Goal: Find specific page/section: Find specific page/section

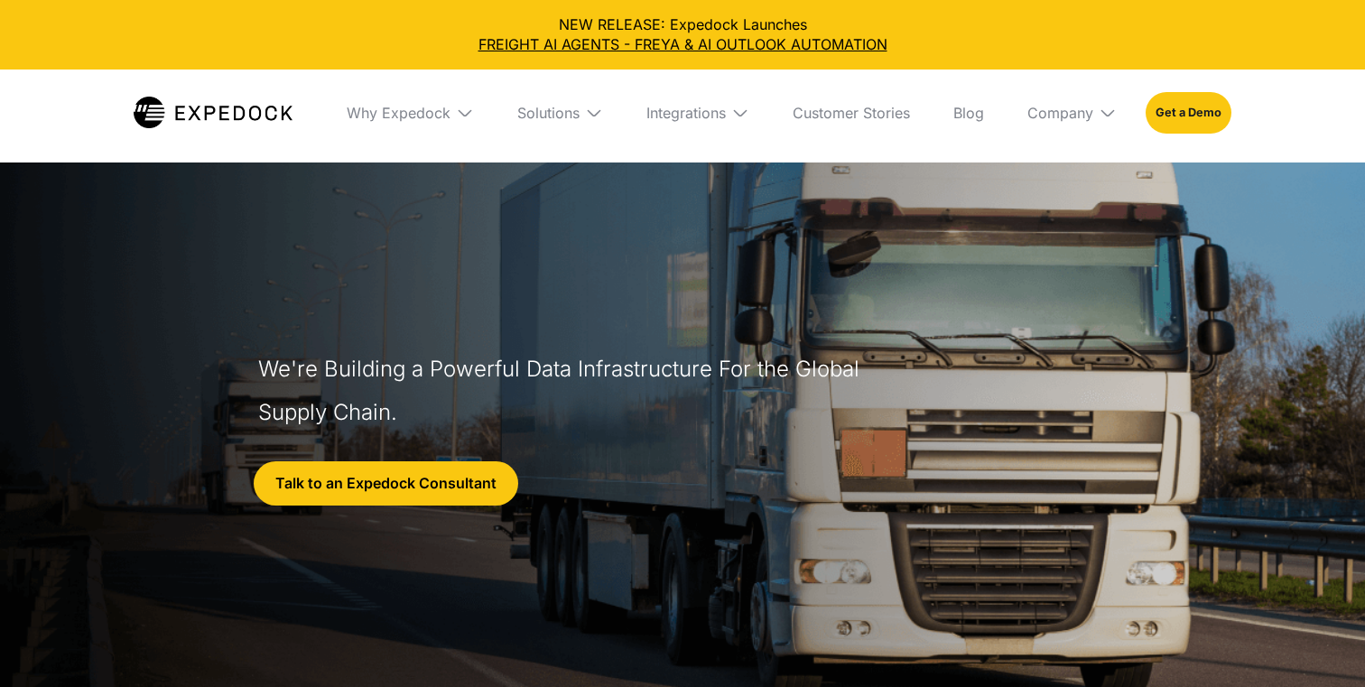
select select
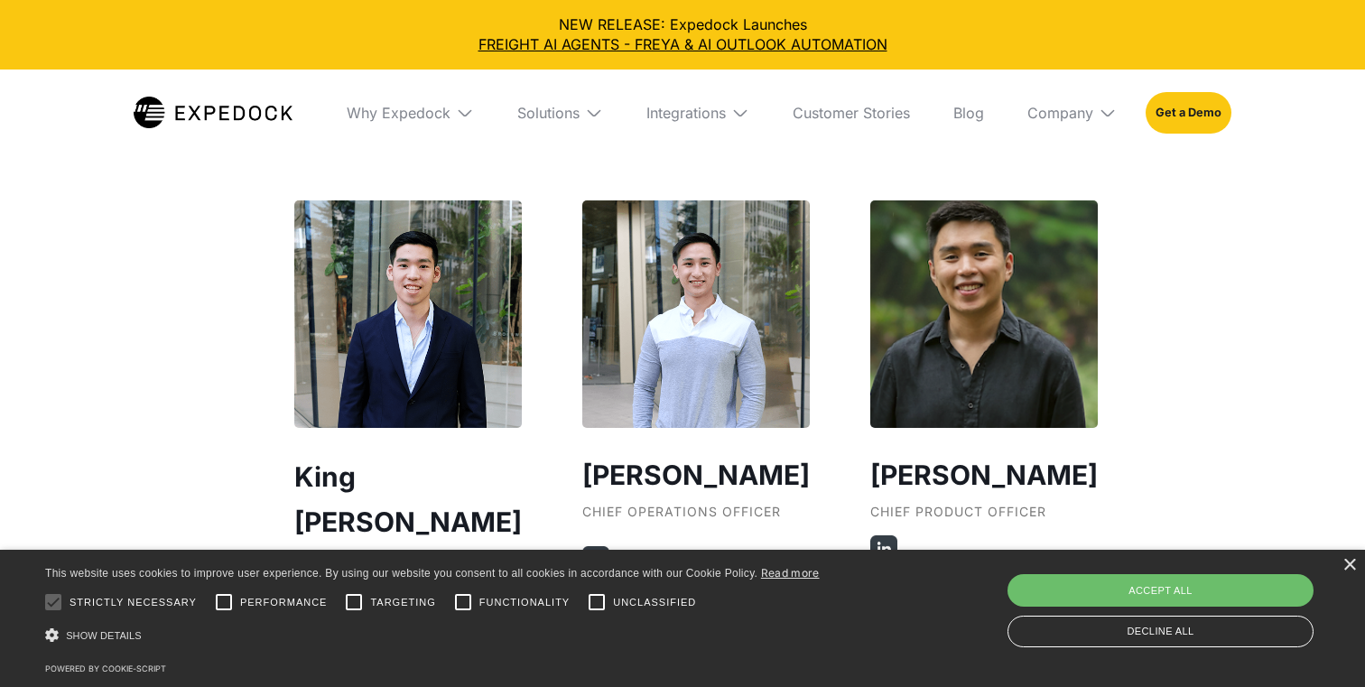
scroll to position [3222, 0]
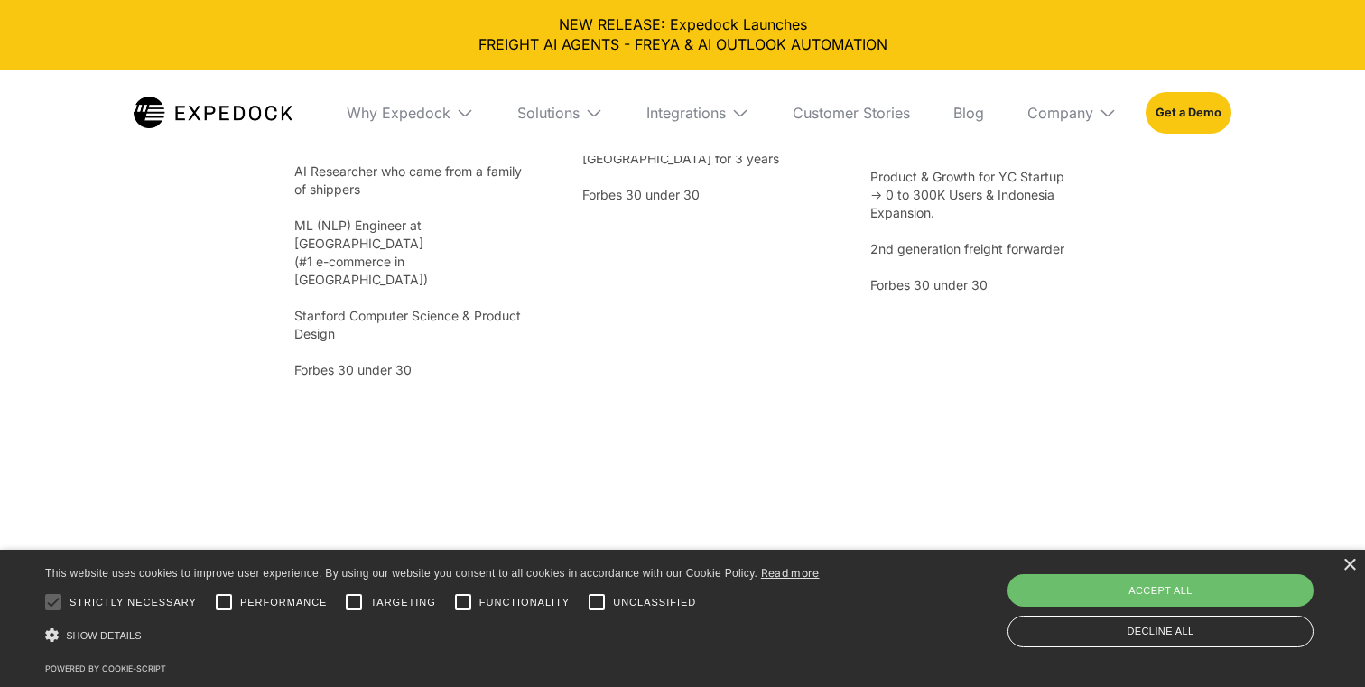
click at [465, 329] on div "King [PERSON_NAME] Chief Executive Officer AI Researcher who came from a family…" at bounding box center [682, 196] width 776 height 943
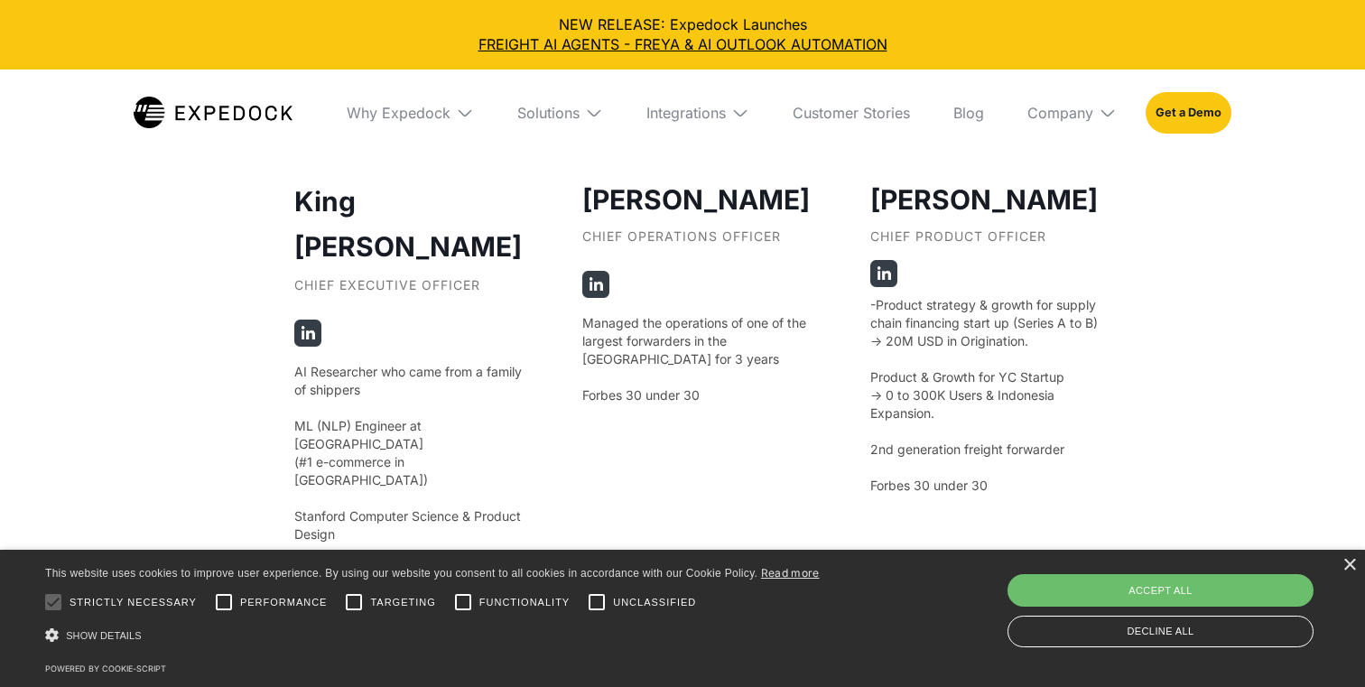
scroll to position [3490, 0]
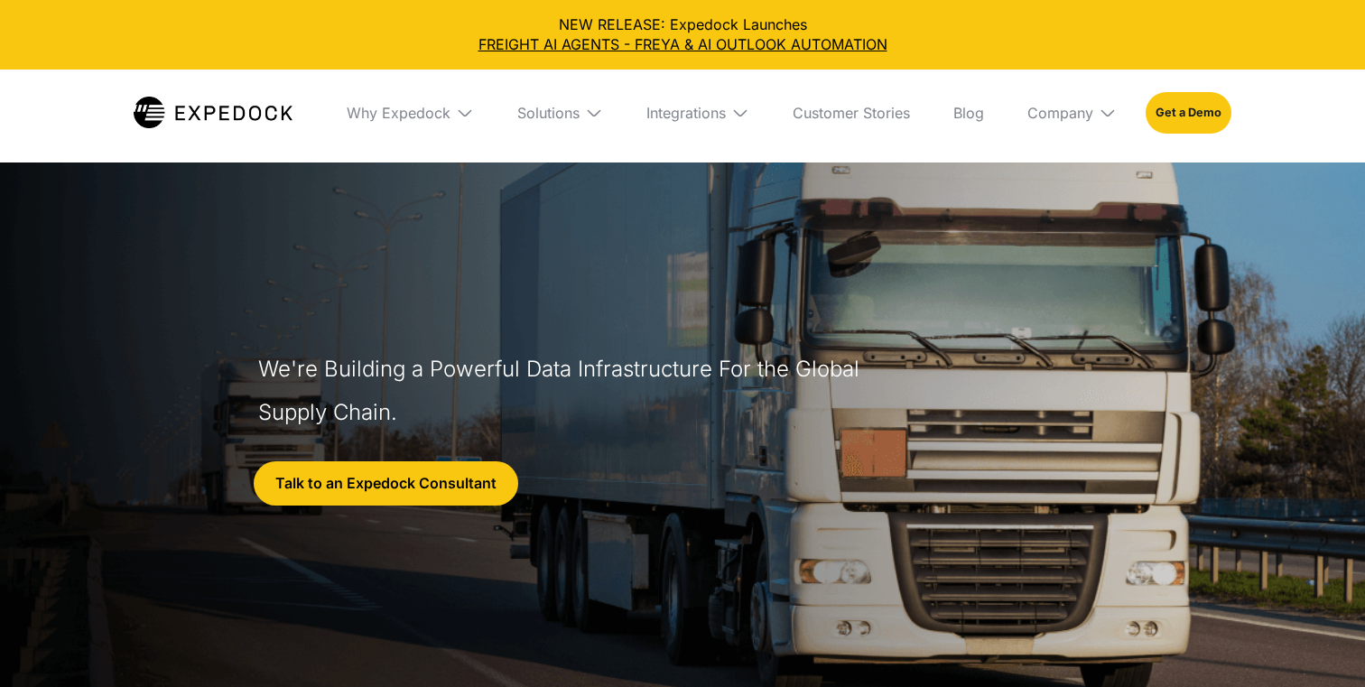
select select
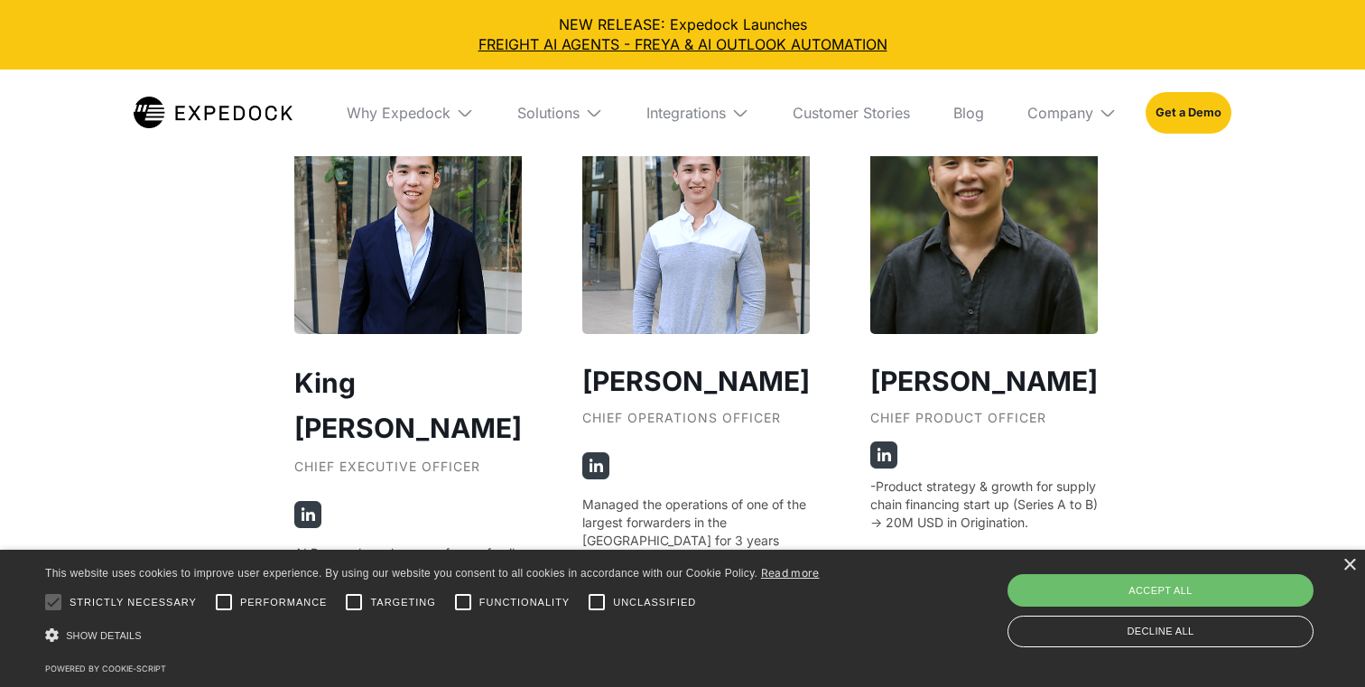
scroll to position [3303, 0]
